Goal: Navigation & Orientation: Find specific page/section

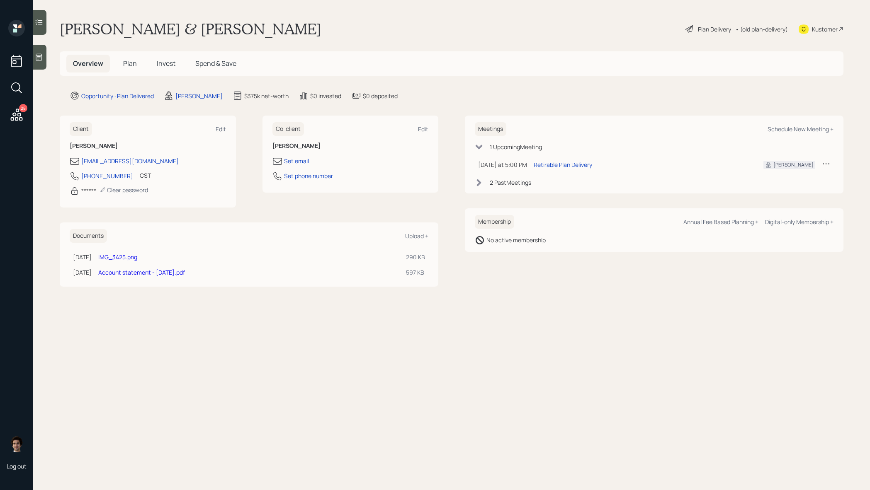
click at [134, 61] on span "Plan" at bounding box center [130, 63] width 14 height 9
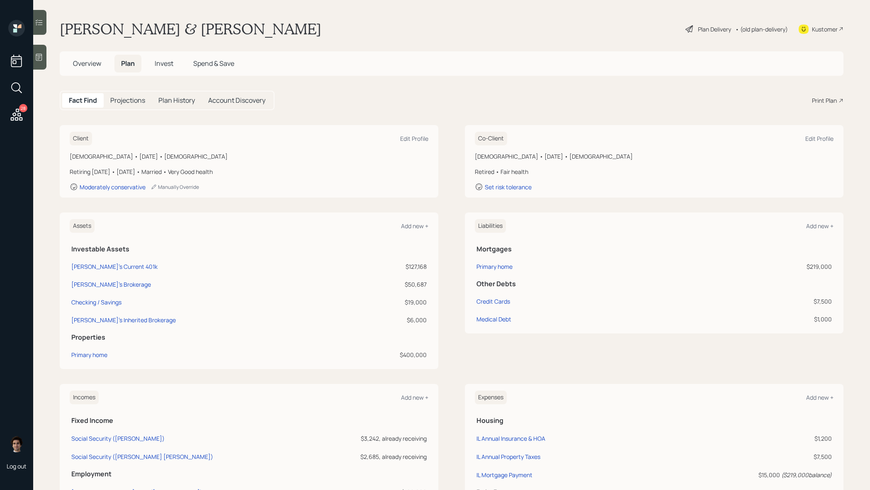
click at [103, 63] on h5 "Overview" at bounding box center [86, 64] width 41 height 18
